Goal: Information Seeking & Learning: Find specific fact

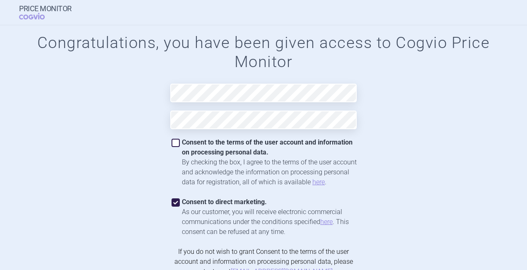
click at [176, 143] on span at bounding box center [175, 143] width 8 height 8
checkbox input "true"
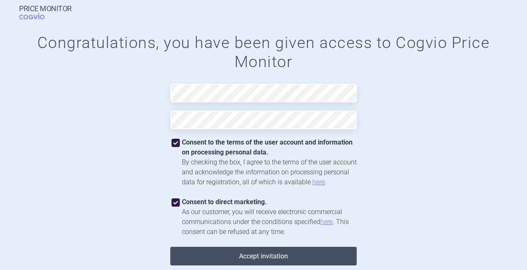
click at [283, 257] on button "Accept invitation" at bounding box center [263, 256] width 186 height 19
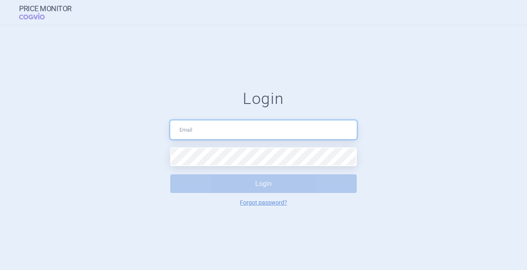
click at [196, 131] on input "text" at bounding box center [263, 129] width 186 height 19
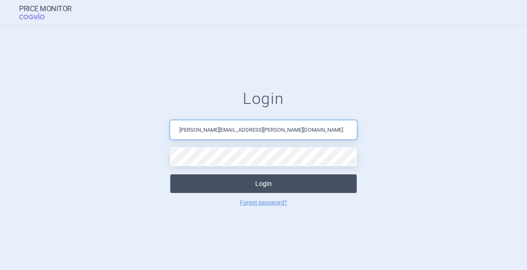
type input "[PERSON_NAME][EMAIL_ADDRESS][PERSON_NAME][DOMAIN_NAME]"
click at [254, 180] on button "Login" at bounding box center [263, 183] width 186 height 19
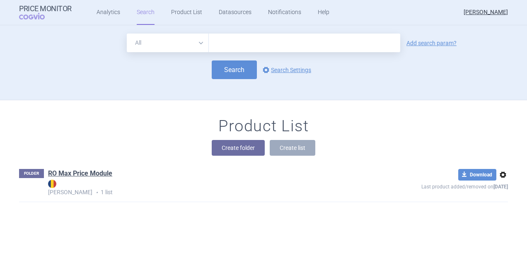
click at [201, 45] on select "All Brand Name ATC Company Active Substance Country Newer than" at bounding box center [168, 43] width 82 height 19
select select "mah"
click at [127, 34] on select "All Brand Name ATC Company Active Substance Country Newer than" at bounding box center [168, 43] width 82 height 19
click at [244, 42] on input "text" at bounding box center [304, 43] width 191 height 19
type input "SERVIER"
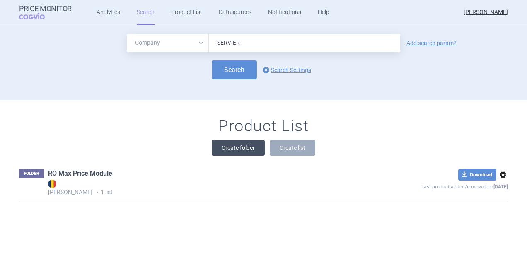
click at [229, 147] on button "Create folder" at bounding box center [238, 148] width 53 height 16
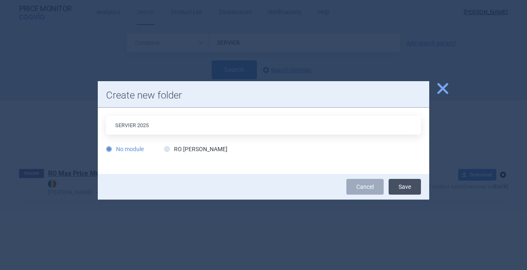
type input "SERVIER 2025"
click at [410, 189] on button "Save" at bounding box center [404, 187] width 32 height 16
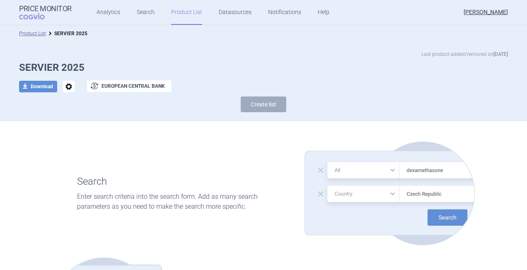
click at [391, 171] on img at bounding box center [389, 194] width 170 height 104
click at [389, 171] on img at bounding box center [389, 194] width 170 height 104
click at [368, 172] on img at bounding box center [389, 194] width 170 height 104
click at [413, 195] on img at bounding box center [389, 194] width 170 height 104
click at [316, 170] on img at bounding box center [389, 194] width 170 height 104
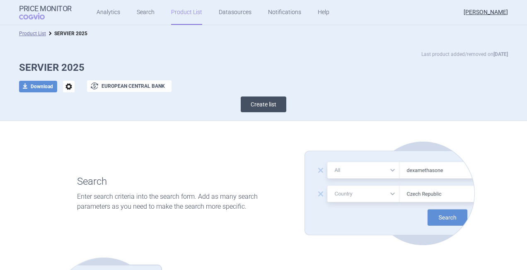
click at [255, 101] on button "Create list" at bounding box center [264, 104] width 46 height 16
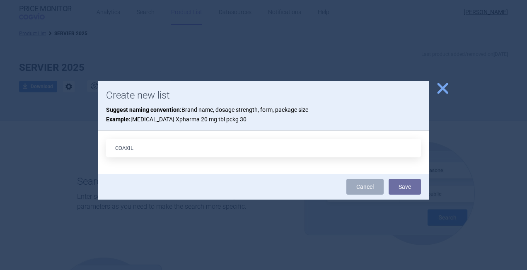
type input "COAXIL"
click at [441, 88] on span "close" at bounding box center [442, 88] width 14 height 14
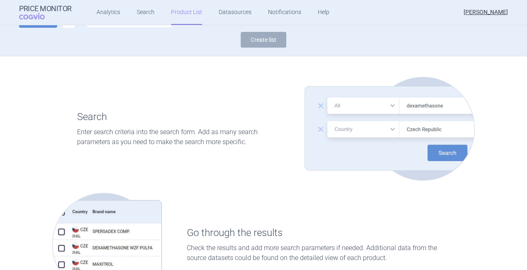
scroll to position [48, 0]
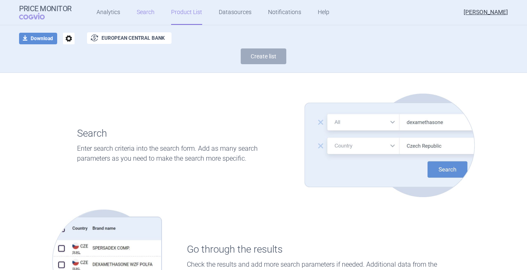
click at [141, 12] on link "Search" at bounding box center [146, 12] width 18 height 25
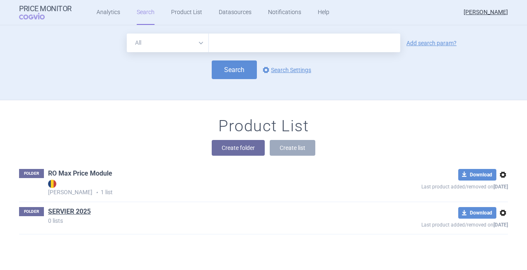
click at [89, 173] on link "RO Max Price Module" at bounding box center [80, 173] width 64 height 9
click at [54, 209] on link "SERVIER 2025" at bounding box center [69, 211] width 43 height 9
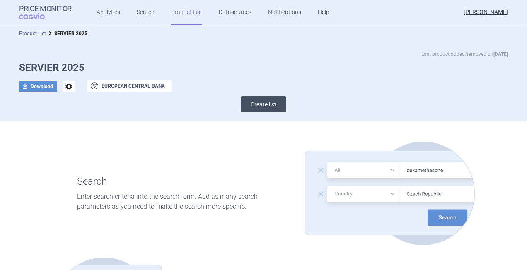
click at [258, 104] on button "Create list" at bounding box center [264, 104] width 46 height 16
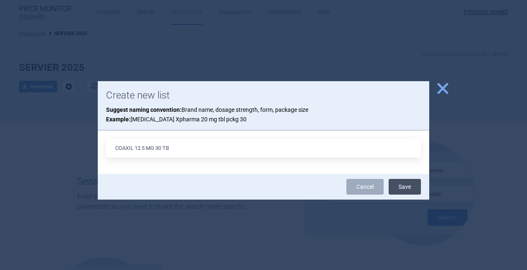
type input "COAXIL 12.5 MG 30 TB"
click at [400, 186] on button "Save" at bounding box center [404, 187] width 32 height 16
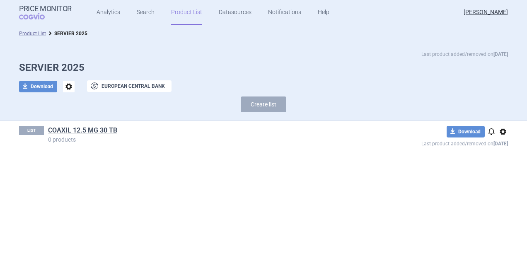
click at [490, 131] on span "notifications" at bounding box center [491, 132] width 10 height 10
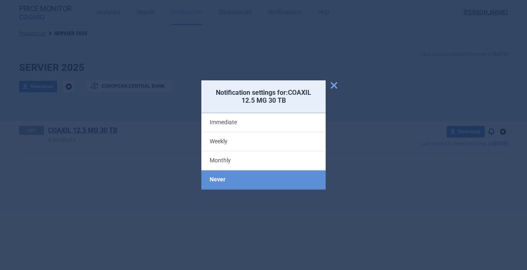
click at [332, 86] on span "close" at bounding box center [334, 85] width 10 height 10
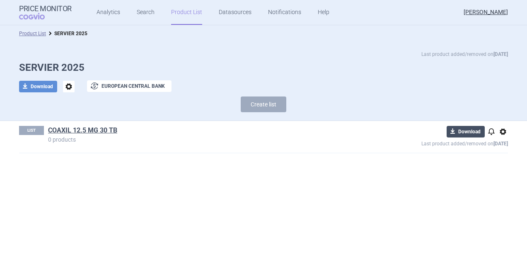
click at [472, 132] on button "download Download" at bounding box center [465, 132] width 38 height 12
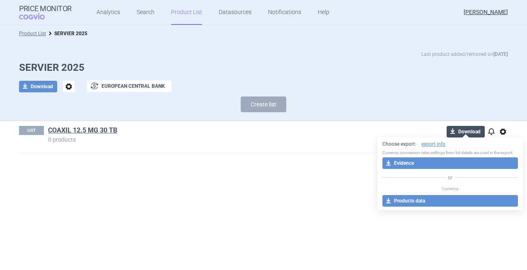
select select "EUR"
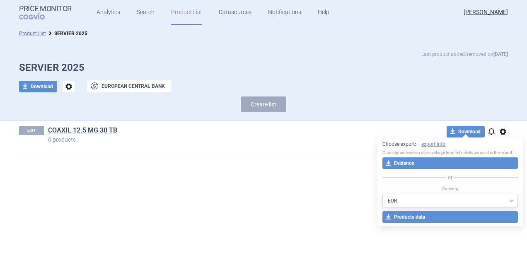
click at [325, 188] on section "Product List SERVIER 2025 Last product added/removed on [DATE] SERVIER 2025 dow…" at bounding box center [263, 147] width 527 height 245
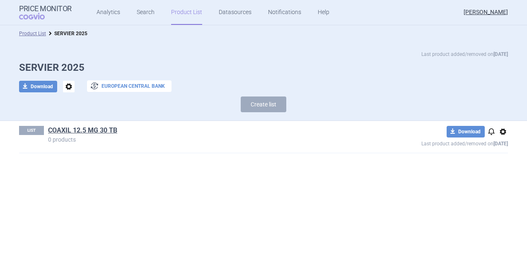
click at [128, 86] on button "exchange European Central Bank" at bounding box center [129, 86] width 84 height 12
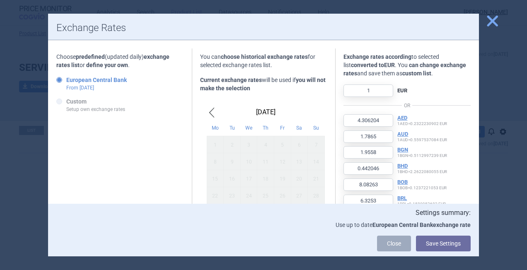
click at [128, 86] on div "European Central Bank From [DATE]" at bounding box center [119, 84] width 127 height 16
click at [493, 20] on span "close" at bounding box center [492, 21] width 14 height 14
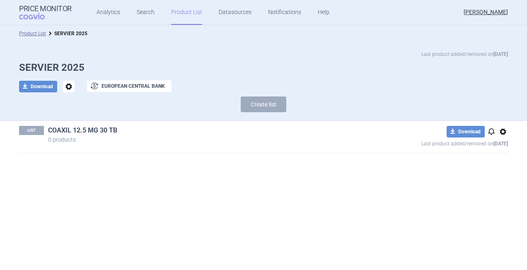
click at [63, 131] on link "COAXIL 12.5 MG 30 TB" at bounding box center [82, 130] width 69 height 9
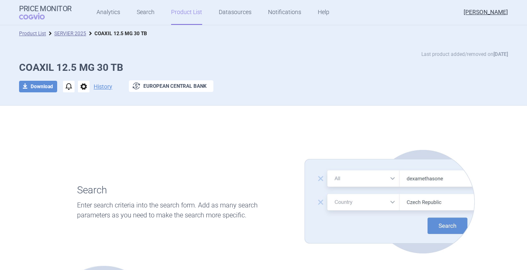
click at [414, 177] on img at bounding box center [389, 202] width 170 height 104
click at [341, 178] on img at bounding box center [389, 202] width 170 height 104
drag, startPoint x: 341, startPoint y: 178, endPoint x: 458, endPoint y: 232, distance: 129.0
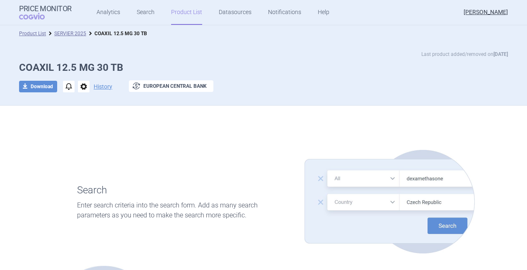
click at [458, 232] on img at bounding box center [389, 202] width 170 height 104
click at [453, 229] on img at bounding box center [389, 202] width 170 height 104
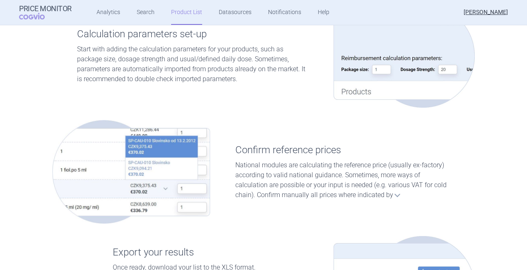
scroll to position [7, 0]
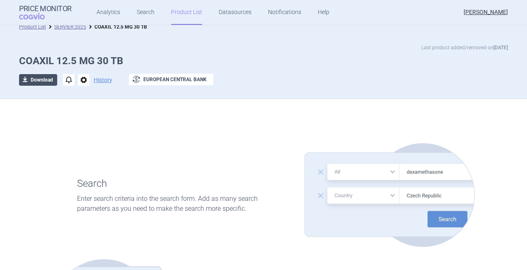
click at [24, 80] on span "download" at bounding box center [25, 80] width 12 height 12
select select "EUR"
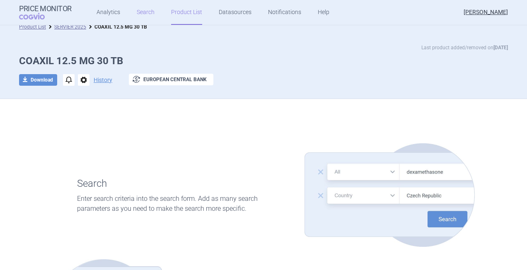
click at [137, 13] on link "Search" at bounding box center [146, 12] width 18 height 25
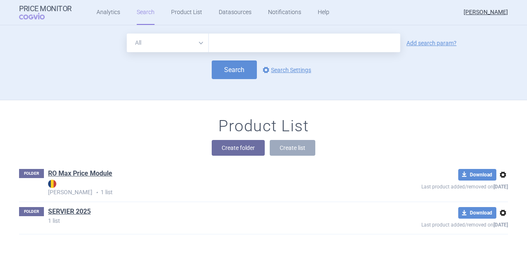
click at [197, 42] on select "All Brand Name ATC Company Active Substance Country Newer than" at bounding box center [168, 43] width 82 height 19
click at [219, 41] on input "text" at bounding box center [304, 43] width 191 height 19
type input "SERVIER"
click at [227, 68] on button "Search" at bounding box center [234, 69] width 45 height 19
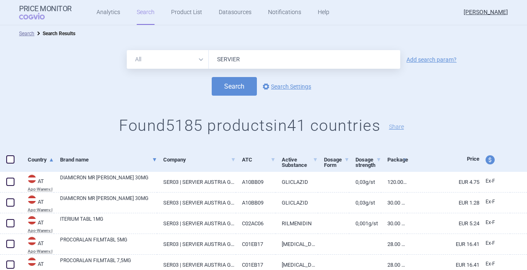
click at [153, 159] on span at bounding box center [154, 159] width 3 height 3
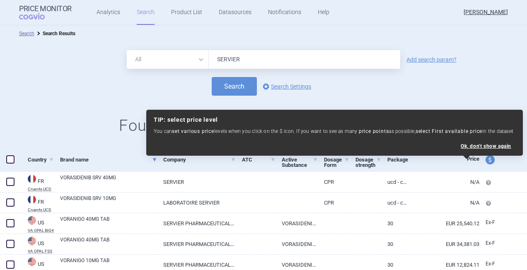
click at [360, 99] on div "All Brand Name ATC Company Active Substance Country Newer than SERVIER Add sear…" at bounding box center [263, 95] width 527 height 106
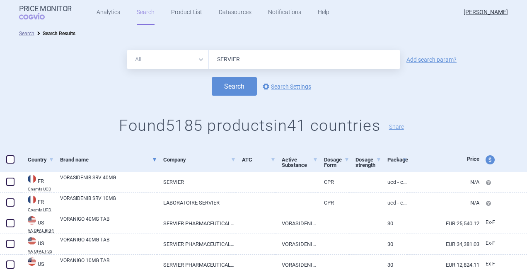
click at [143, 60] on select "All Brand Name ATC Company Active Substance Country Newer than" at bounding box center [168, 59] width 82 height 19
click at [421, 60] on link "Add search param?" at bounding box center [431, 60] width 50 height 6
select select "brandName"
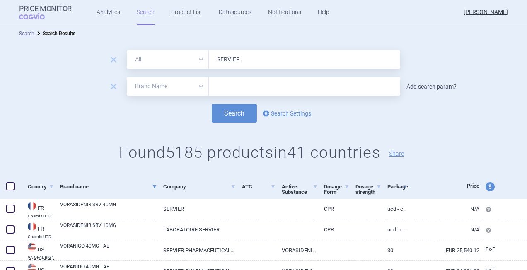
click at [429, 84] on link "Add search param?" at bounding box center [431, 87] width 50 height 6
select select "atc"
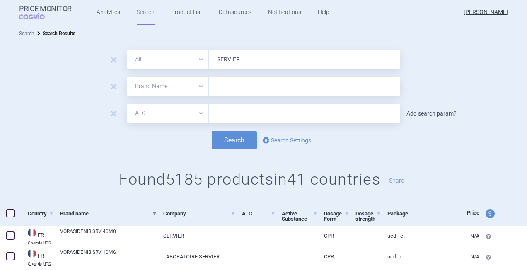
click at [429, 113] on link "Add search param?" at bounding box center [431, 114] width 50 height 6
select select "mah"
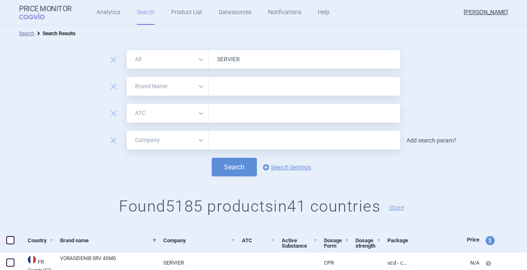
click at [427, 140] on link "Add search param?" at bounding box center [431, 140] width 50 height 6
select select "activeSubstance"
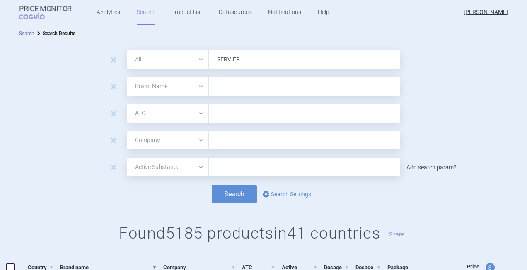
click at [425, 167] on link "Add search param?" at bounding box center [431, 167] width 50 height 6
select select "country"
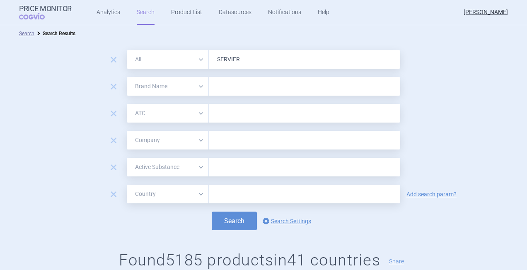
click at [252, 168] on input "text" at bounding box center [304, 167] width 191 height 19
type input "TIANEPTINUM"
click at [244, 145] on input "text" at bounding box center [304, 140] width 191 height 19
type input "SERVIER"
click at [236, 56] on input "SERVIER" at bounding box center [304, 59] width 191 height 19
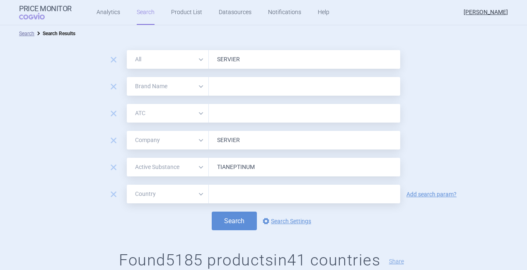
click at [238, 57] on input "SERVIER" at bounding box center [304, 59] width 191 height 19
type input "S"
click at [224, 217] on button "Search" at bounding box center [234, 221] width 45 height 19
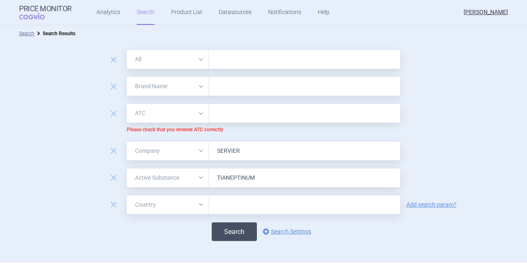
click at [228, 230] on button "Search" at bounding box center [234, 231] width 45 height 19
click at [216, 113] on input "text" at bounding box center [304, 113] width 191 height 19
click at [111, 113] on span "remove" at bounding box center [114, 114] width 12 height 12
select select "mah"
type input "SERVIER"
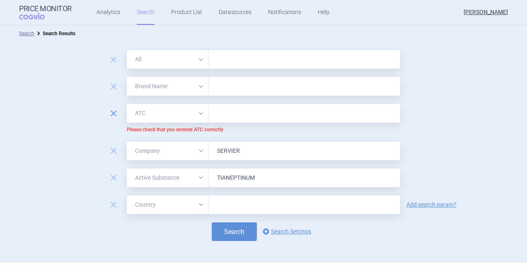
select select "activeSubstance"
type input "TIANEPTINUM"
select select "country"
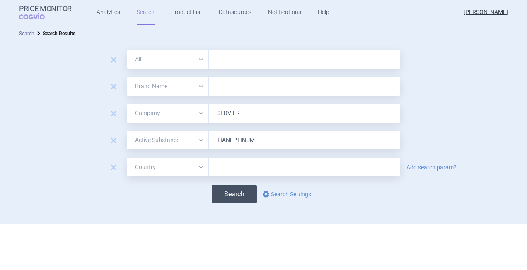
click at [231, 190] on button "Search" at bounding box center [234, 194] width 45 height 19
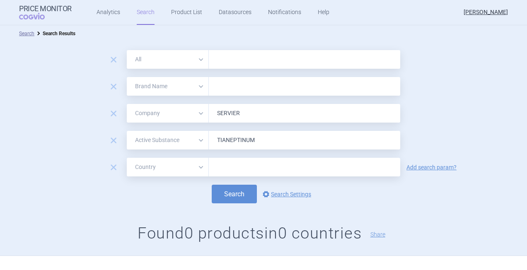
click at [244, 114] on input "SERVIER" at bounding box center [304, 113] width 191 height 19
click at [227, 202] on button "Search" at bounding box center [234, 194] width 45 height 19
click at [224, 110] on input "SER" at bounding box center [304, 113] width 191 height 19
type input "S"
type input "SERVIER"
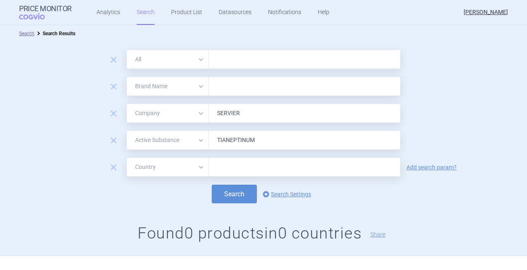
click at [254, 142] on input "TIANEPTINUM" at bounding box center [304, 140] width 191 height 19
type input "TIANEPTIN"
click at [228, 193] on button "Search" at bounding box center [234, 194] width 45 height 19
click at [197, 167] on select "All Brand Name ATC Company Active Substance Country Newer than" at bounding box center [168, 167] width 82 height 19
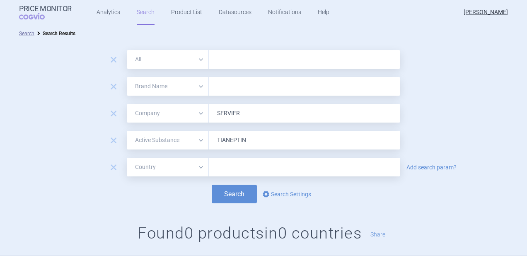
click at [224, 90] on input "text" at bounding box center [304, 86] width 191 height 19
type input "COAXIL"
click at [230, 202] on button "Search" at bounding box center [234, 194] width 45 height 19
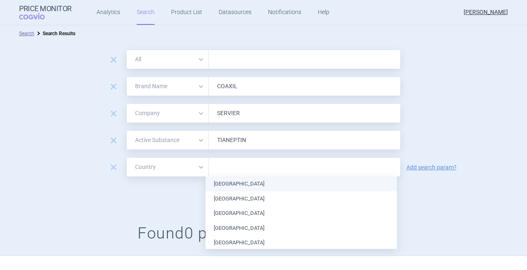
click at [227, 172] on input "text" at bounding box center [304, 167] width 183 height 11
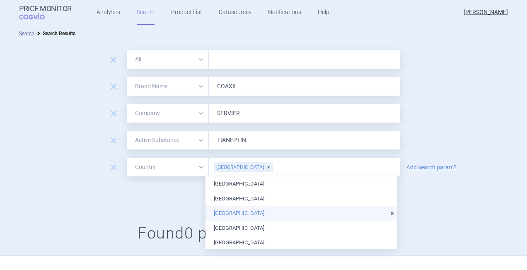
click at [234, 212] on li "[GEOGRAPHIC_DATA]" at bounding box center [300, 213] width 191 height 15
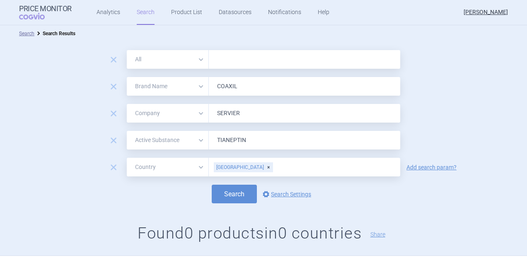
click at [164, 192] on div "Search options Search Settings" at bounding box center [263, 194] width 527 height 19
click at [235, 89] on input "COAXIL" at bounding box center [304, 86] width 191 height 19
click at [234, 196] on button "Search" at bounding box center [234, 194] width 45 height 19
click at [110, 59] on span "remove" at bounding box center [114, 60] width 12 height 12
select select "brandName"
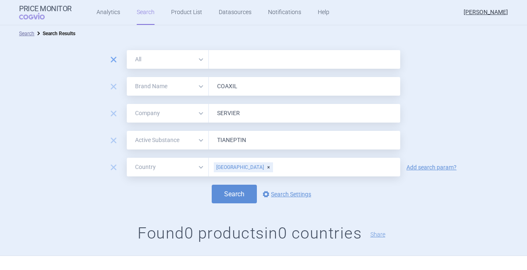
type input "COAXIL"
select select "mah"
type input "SERVIER"
select select "activeSubstance"
type input "TIANEPTIN"
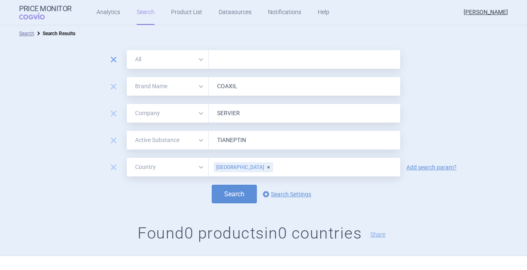
select select "country"
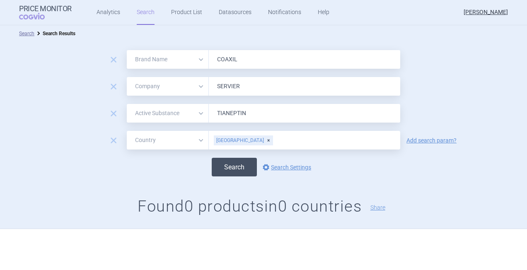
click at [231, 170] on button "Search" at bounding box center [234, 167] width 45 height 19
click at [110, 59] on span "remove" at bounding box center [114, 60] width 12 height 12
select select "mah"
type input "SERVIER"
select select "activeSubstance"
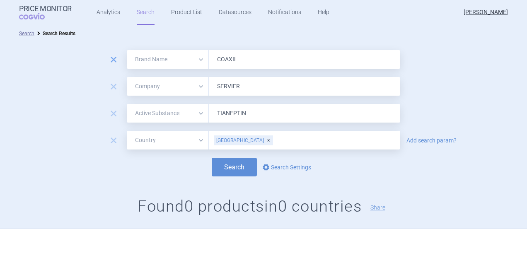
type input "TIANEPTIN"
select select "country"
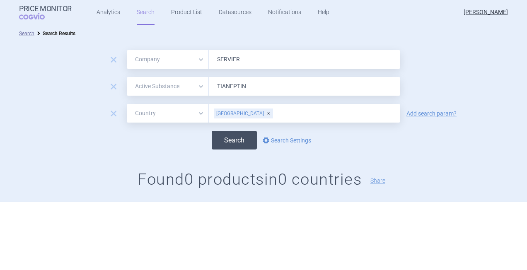
click at [225, 139] on button "Search" at bounding box center [234, 140] width 45 height 19
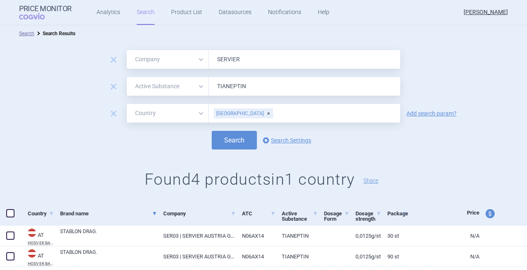
click at [197, 116] on select "All Brand Name ATC Company Active Substance Country Newer than" at bounding box center [168, 113] width 82 height 19
click at [232, 159] on div "remove All Brand Name ATC Company Active Substance Country Newer than SERVIER r…" at bounding box center [263, 122] width 527 height 160
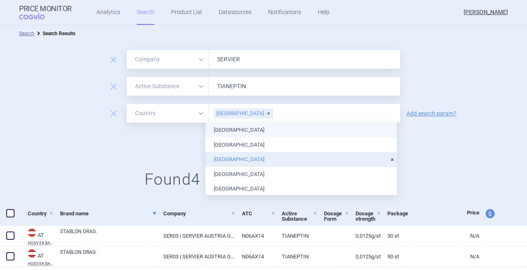
click at [273, 114] on input "text" at bounding box center [334, 113] width 123 height 11
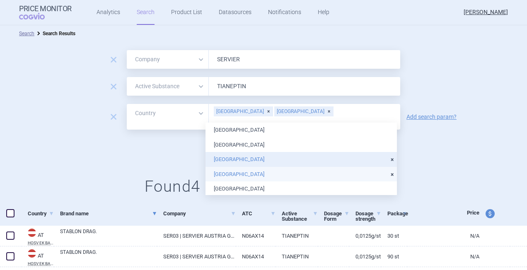
click at [222, 176] on li "[GEOGRAPHIC_DATA]" at bounding box center [300, 174] width 191 height 15
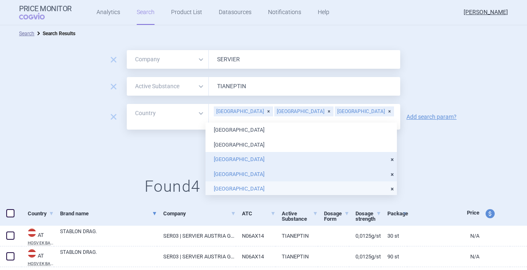
click at [223, 188] on li "[GEOGRAPHIC_DATA]" at bounding box center [300, 188] width 191 height 15
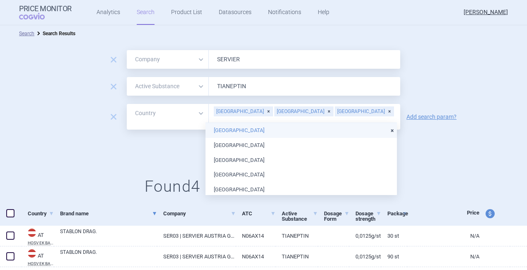
scroll to position [66, 0]
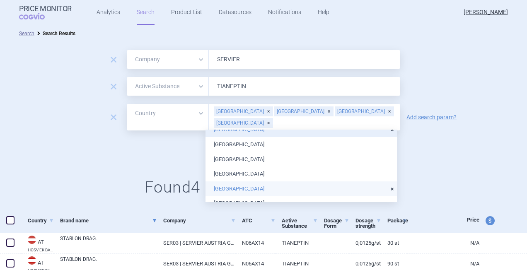
click at [347, 186] on li "[GEOGRAPHIC_DATA]" at bounding box center [300, 188] width 191 height 15
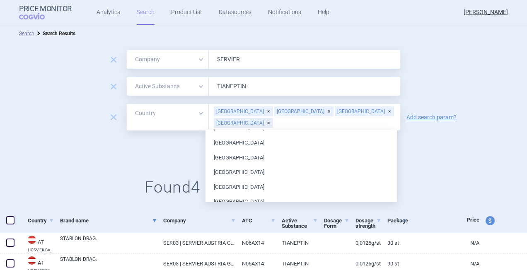
scroll to position [149, 0]
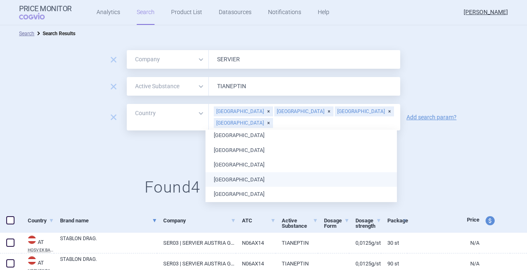
click at [334, 182] on li "[GEOGRAPHIC_DATA]" at bounding box center [300, 179] width 191 height 15
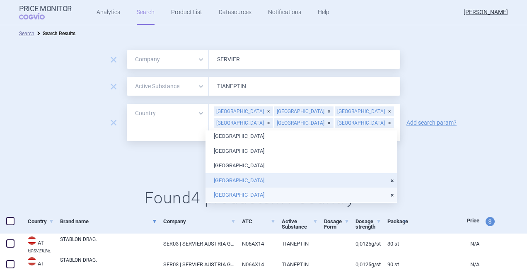
click at [332, 199] on li "[GEOGRAPHIC_DATA]" at bounding box center [300, 195] width 191 height 15
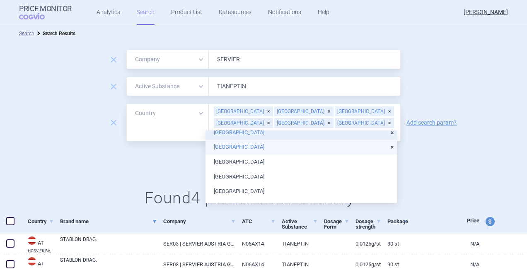
scroll to position [199, 0]
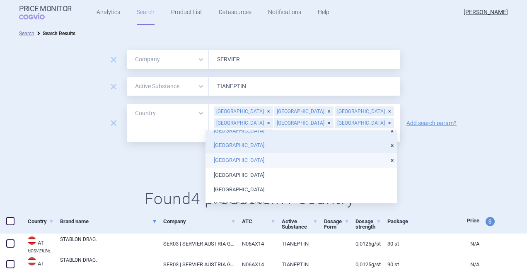
click at [337, 166] on li "[GEOGRAPHIC_DATA]" at bounding box center [300, 160] width 191 height 15
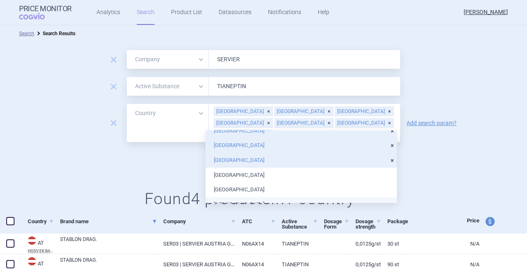
scroll to position [215, 0]
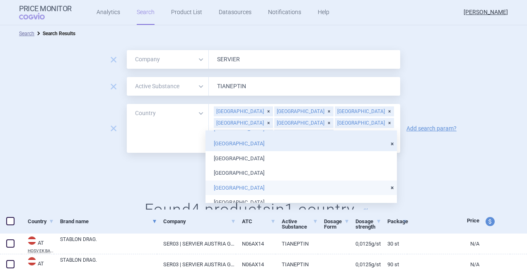
click at [383, 187] on li "[GEOGRAPHIC_DATA]" at bounding box center [300, 188] width 191 height 15
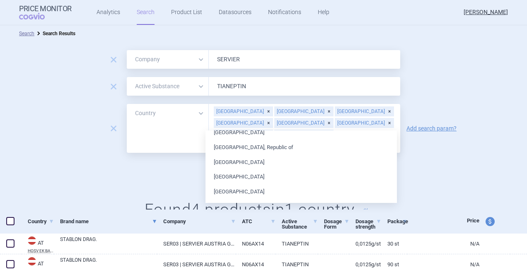
scroll to position [331, 0]
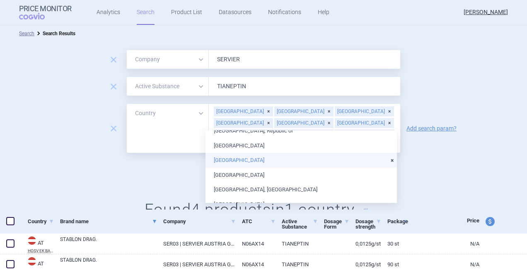
click at [354, 158] on li "[GEOGRAPHIC_DATA]" at bounding box center [300, 160] width 191 height 15
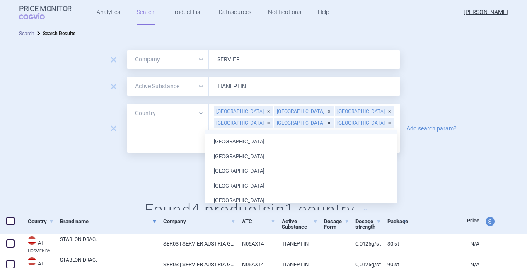
scroll to position [398, 0]
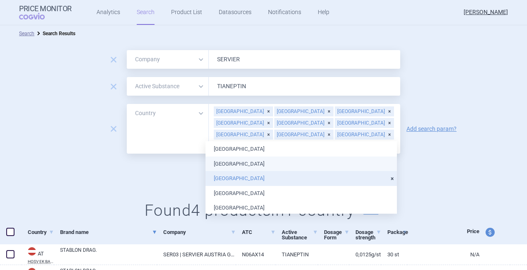
click at [340, 170] on ul "[GEOGRAPHIC_DATA] [GEOGRAPHIC_DATA] [GEOGRAPHIC_DATA] [GEOGRAPHIC_DATA] [GEOGRA…" at bounding box center [300, 53] width 191 height 619
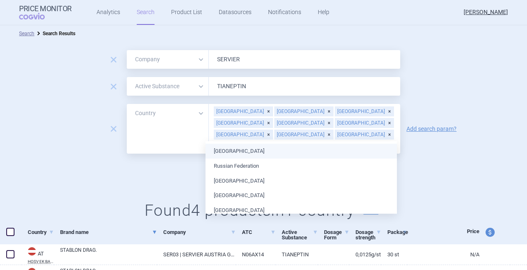
scroll to position [464, 0]
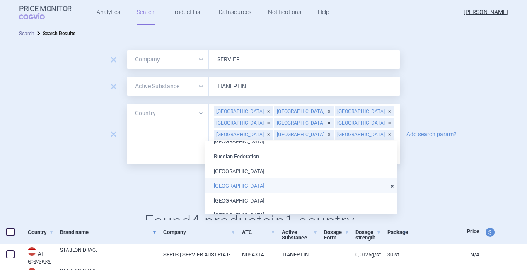
click at [360, 189] on li "[GEOGRAPHIC_DATA]" at bounding box center [300, 185] width 191 height 15
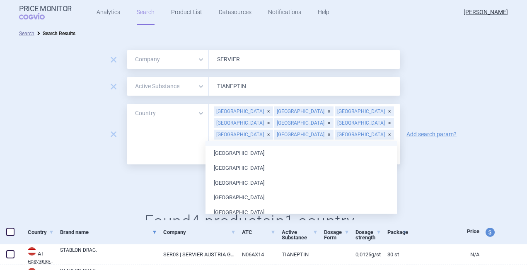
scroll to position [530, 0]
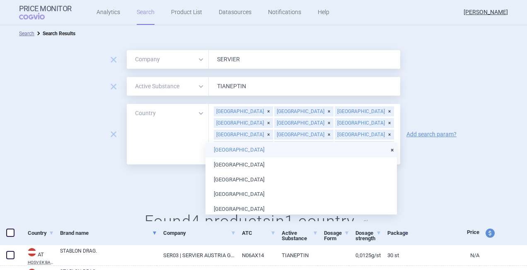
click at [336, 154] on li "[GEOGRAPHIC_DATA]" at bounding box center [300, 149] width 191 height 15
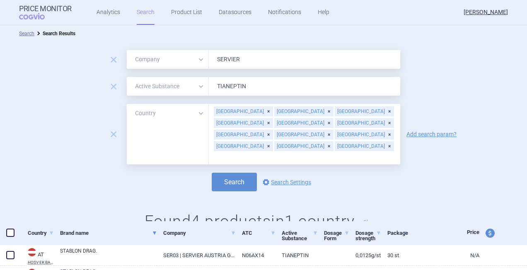
click at [425, 173] on div "Search options Search Settings" at bounding box center [263, 182] width 527 height 19
click at [239, 173] on button "Search" at bounding box center [234, 182] width 45 height 19
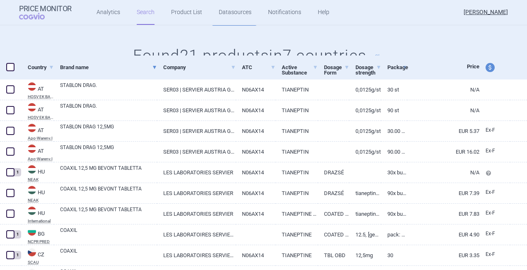
scroll to position [182, 0]
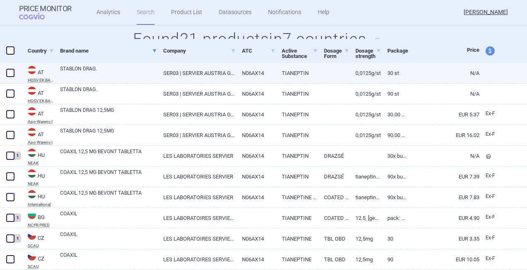
click at [11, 70] on span at bounding box center [10, 73] width 8 height 8
checkbox input "true"
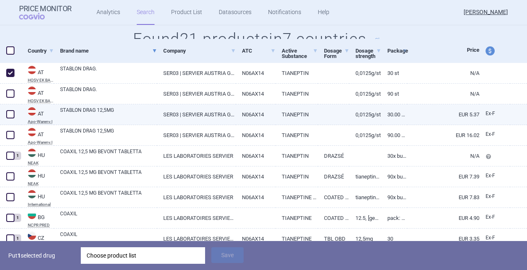
click at [14, 114] on span at bounding box center [10, 114] width 8 height 8
checkbox input "true"
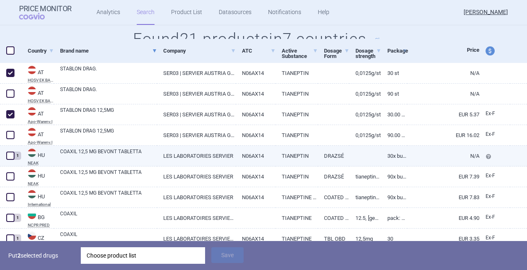
click at [9, 157] on span at bounding box center [10, 156] width 8 height 8
checkbox input "false"
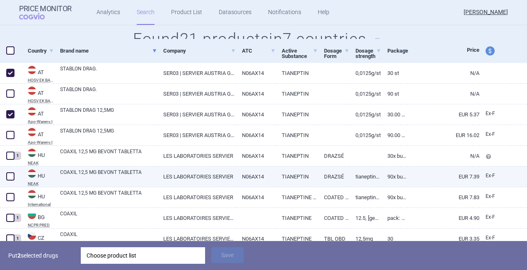
click at [12, 176] on span at bounding box center [10, 176] width 8 height 8
checkbox input "true"
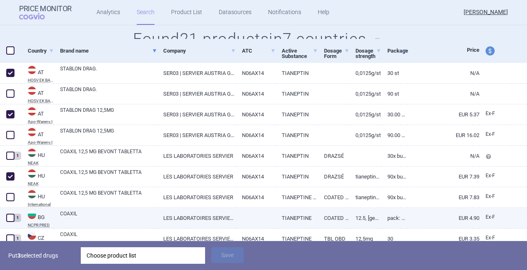
click at [16, 216] on span at bounding box center [10, 218] width 12 height 12
checkbox input "true"
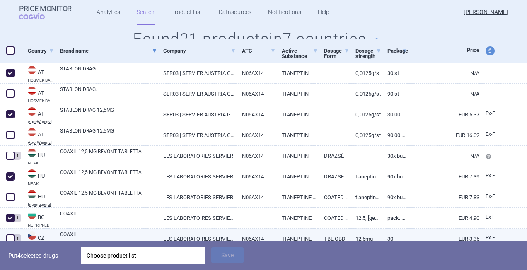
click at [12, 236] on span at bounding box center [10, 238] width 8 height 8
checkbox input "true"
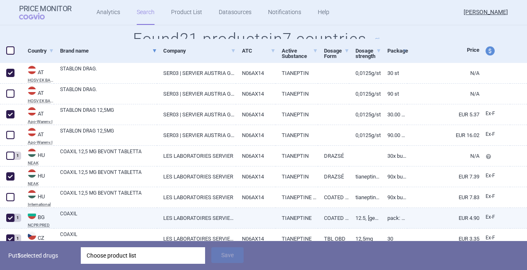
click at [390, 218] on link "Pack: 30, Blister PVC/Al" at bounding box center [394, 218] width 27 height 20
select select "EUR"
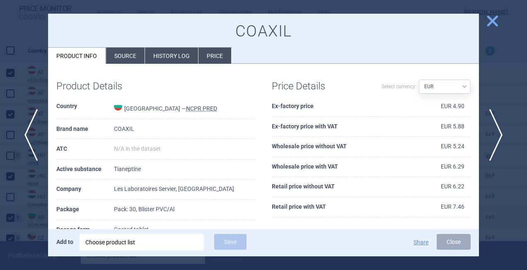
click at [390, 218] on div "Price Details Select currency: Source AED AUD BGN BHD [PERSON_NAME] BRL CAD CHF…" at bounding box center [370, 148] width 215 height 153
click at [491, 14] on span "close" at bounding box center [492, 21] width 14 height 14
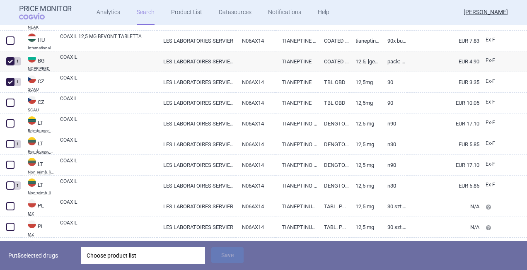
scroll to position [342, 0]
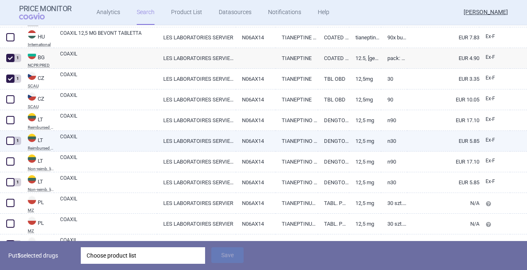
click at [7, 142] on span at bounding box center [10, 141] width 8 height 8
checkbox input "true"
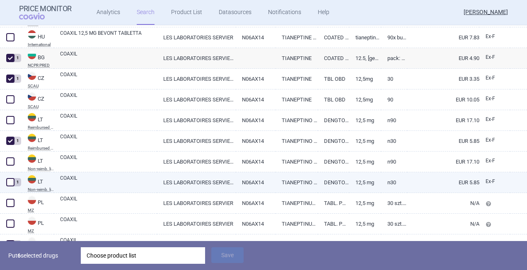
click at [7, 183] on span at bounding box center [10, 182] width 8 height 8
checkbox input "true"
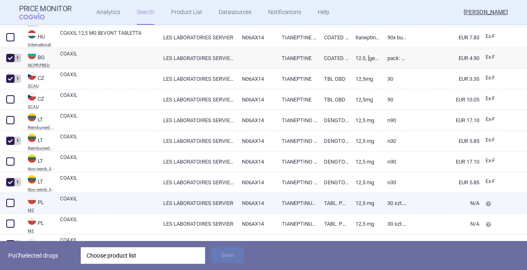
click at [10, 201] on span at bounding box center [10, 203] width 8 height 8
checkbox input "true"
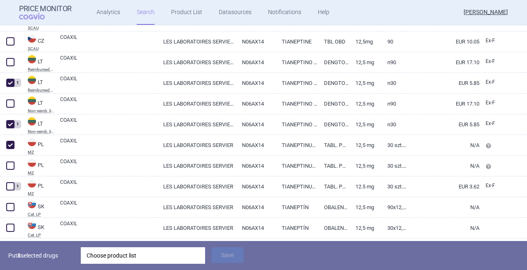
scroll to position [408, 0]
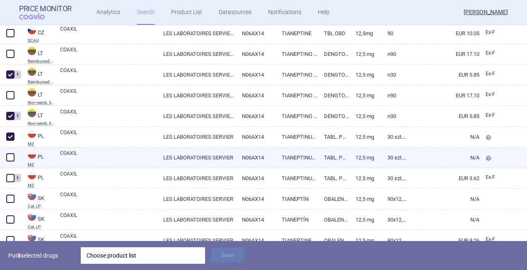
click at [11, 159] on span at bounding box center [10, 157] width 8 height 8
checkbox input "true"
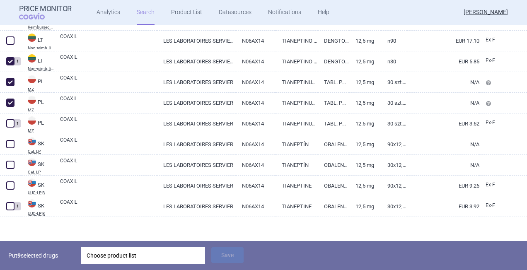
scroll to position [465, 0]
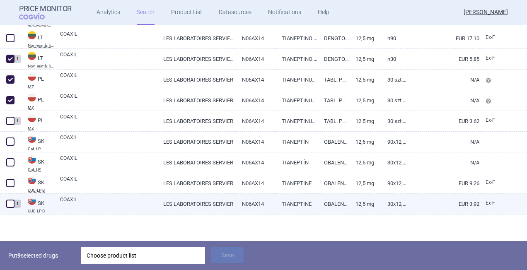
click at [12, 201] on span at bounding box center [10, 204] width 8 height 8
checkbox input "true"
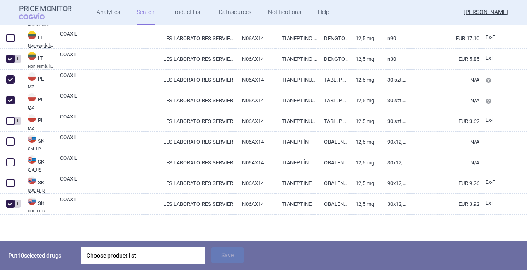
click at [147, 257] on div "Choose product list" at bounding box center [143, 255] width 113 height 17
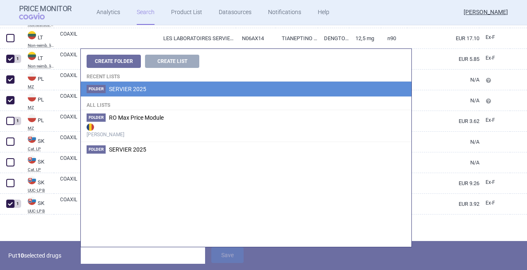
click at [140, 92] on li "Folder SERVIER 2025" at bounding box center [246, 89] width 330 height 15
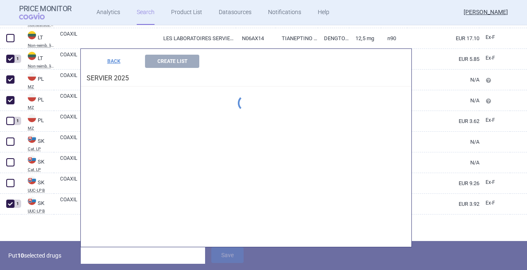
click at [140, 92] on div "Create Folder Create List Recent lists Folder SERVIER 2025 All lists Folder RO …" at bounding box center [246, 148] width 330 height 198
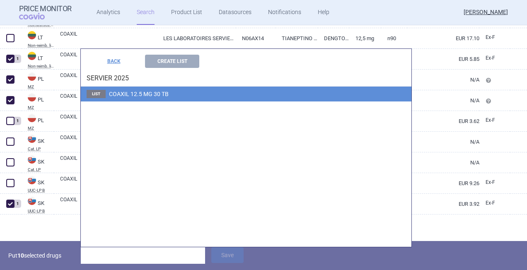
click at [140, 92] on span "COAXIL 12.5 MG 30 TB" at bounding box center [139, 94] width 60 height 7
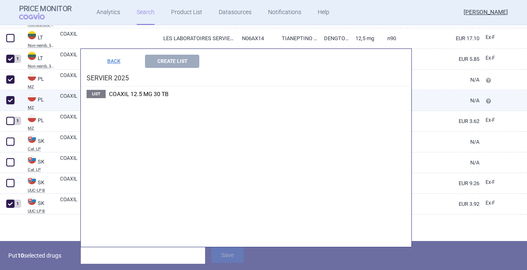
click at [140, 92] on link "COAXIL" at bounding box center [108, 99] width 97 height 15
select select "EUR"
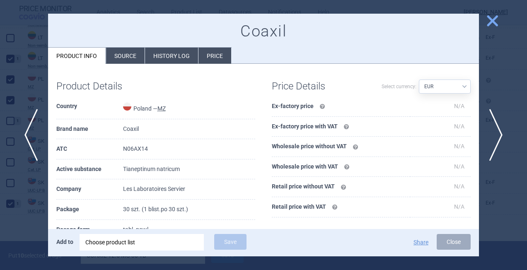
click at [496, 19] on span "close" at bounding box center [492, 21] width 14 height 14
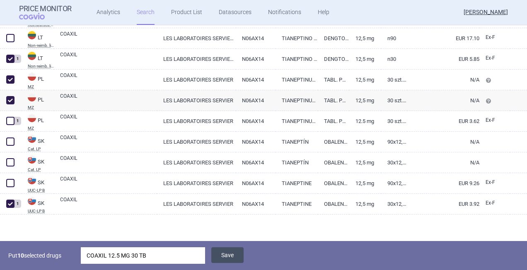
click at [231, 251] on button "Save" at bounding box center [227, 255] width 32 height 16
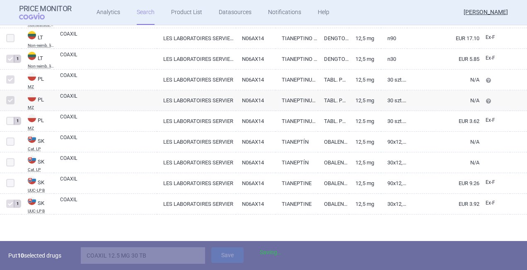
scroll to position [436, 0]
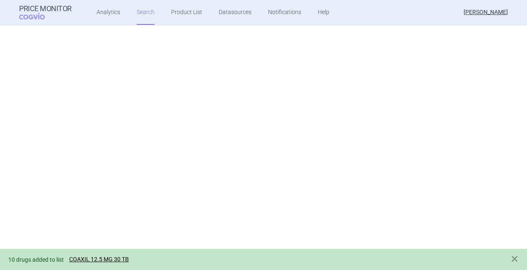
select select "mah"
select select "activeSubstance"
select select "country"
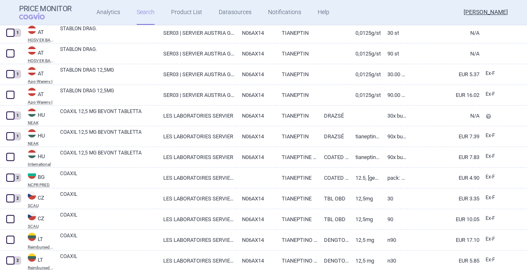
scroll to position [10, 0]
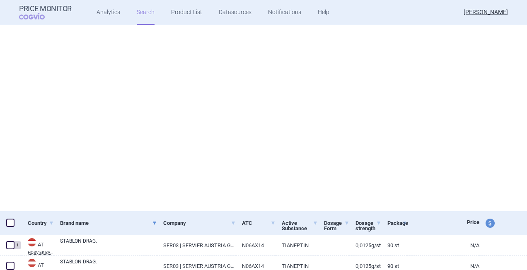
select select "mah"
select select "activeSubstance"
select select "country"
